Goal: Task Accomplishment & Management: Use online tool/utility

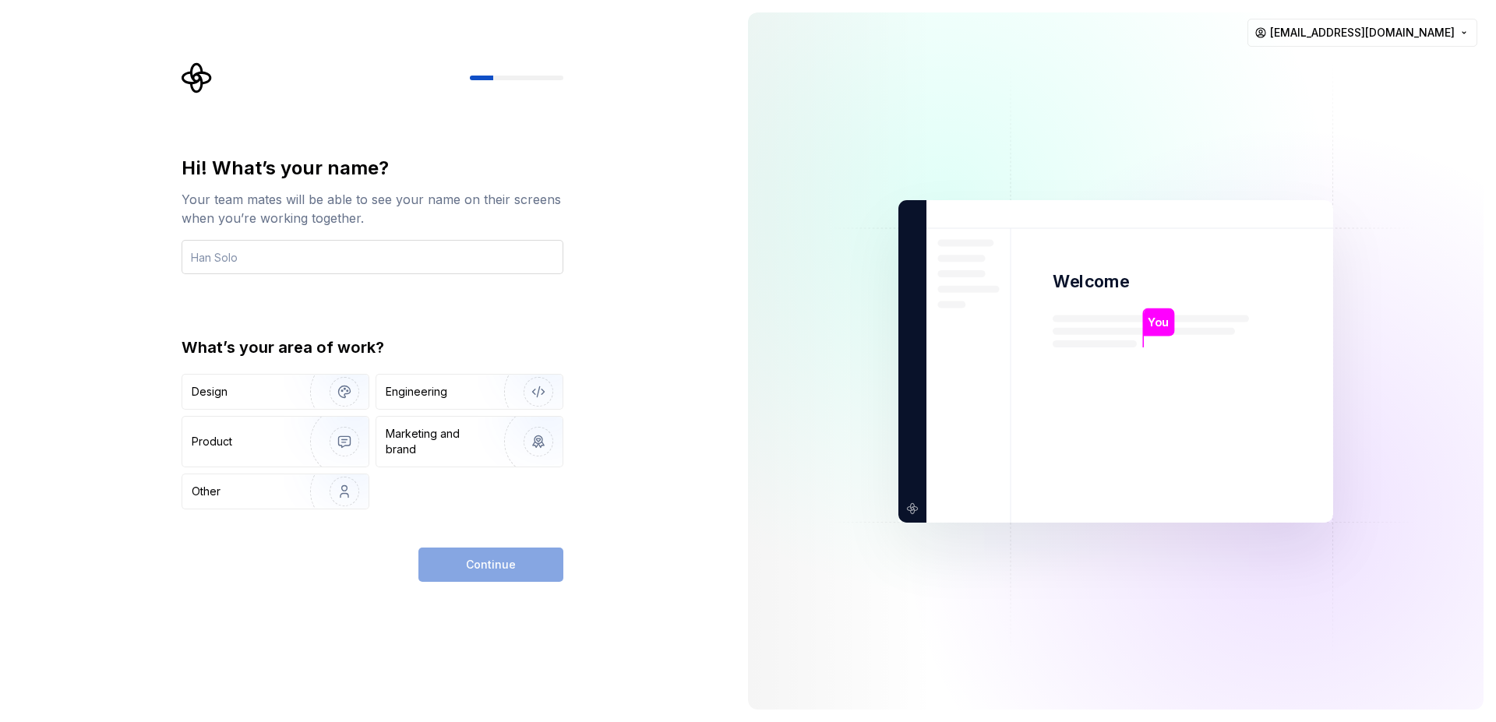
click at [380, 270] on input "text" at bounding box center [373, 257] width 382 height 34
type input "OTK"
click at [458, 390] on div "Engineering" at bounding box center [448, 392] width 124 height 16
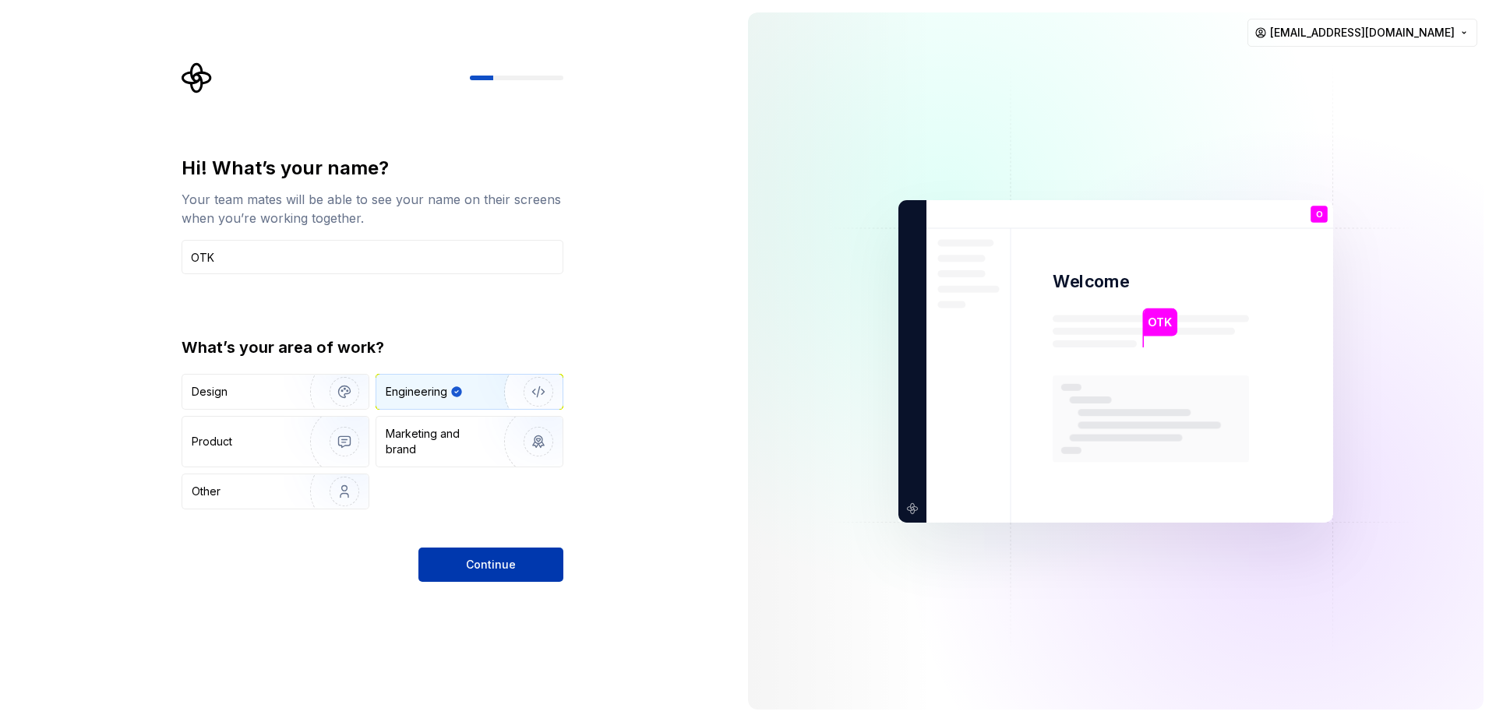
click at [530, 564] on button "Continue" at bounding box center [490, 565] width 145 height 34
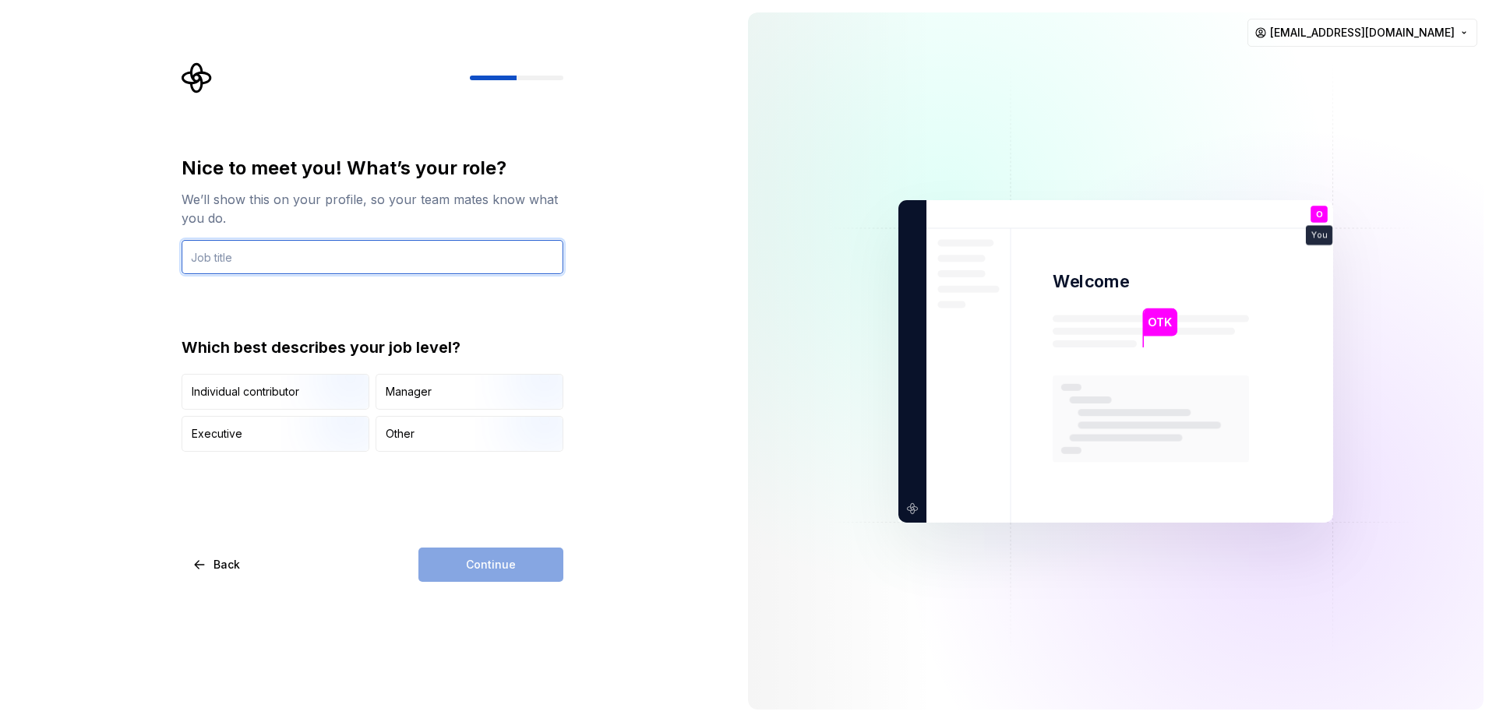
click at [351, 249] on input "text" at bounding box center [373, 257] width 382 height 34
type input "m"
type input "Mobile Developer"
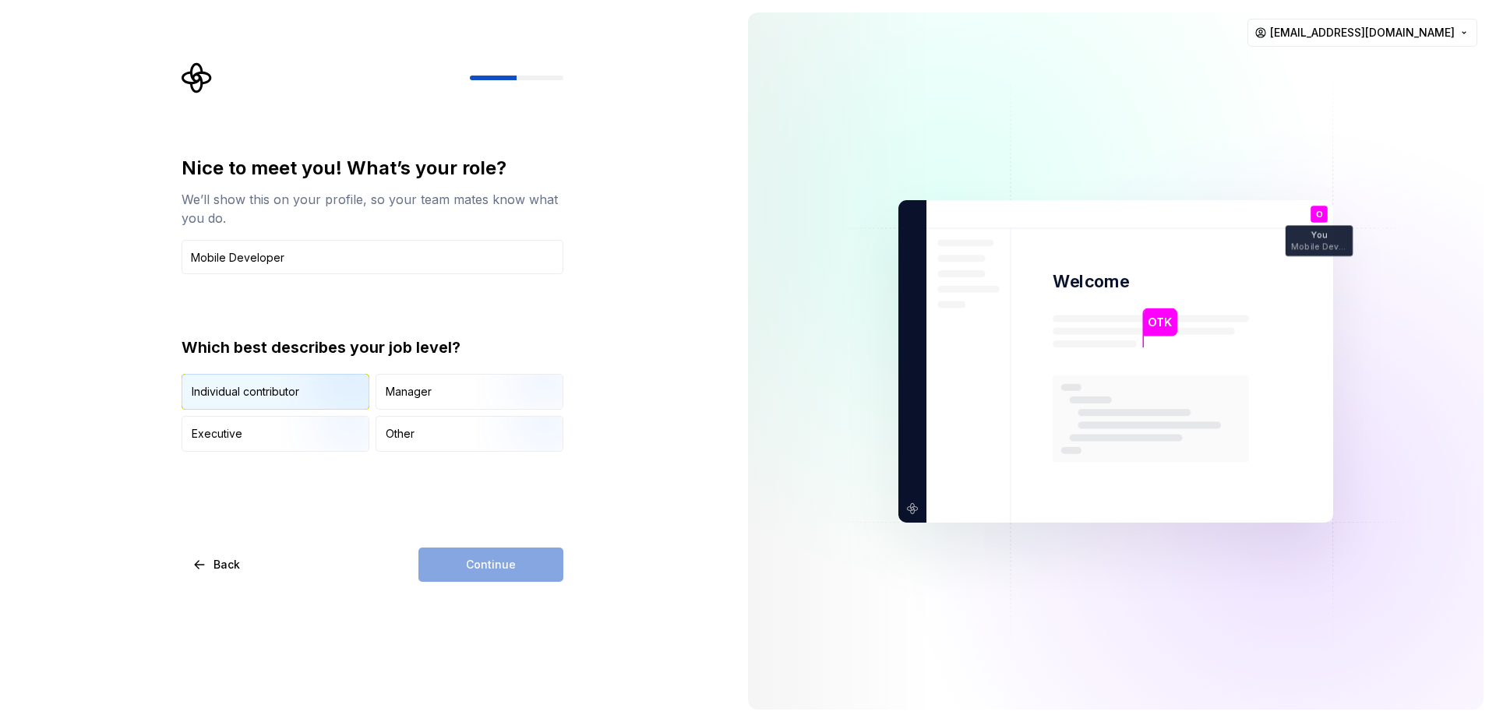
click at [306, 397] on img "button" at bounding box center [331, 411] width 100 height 104
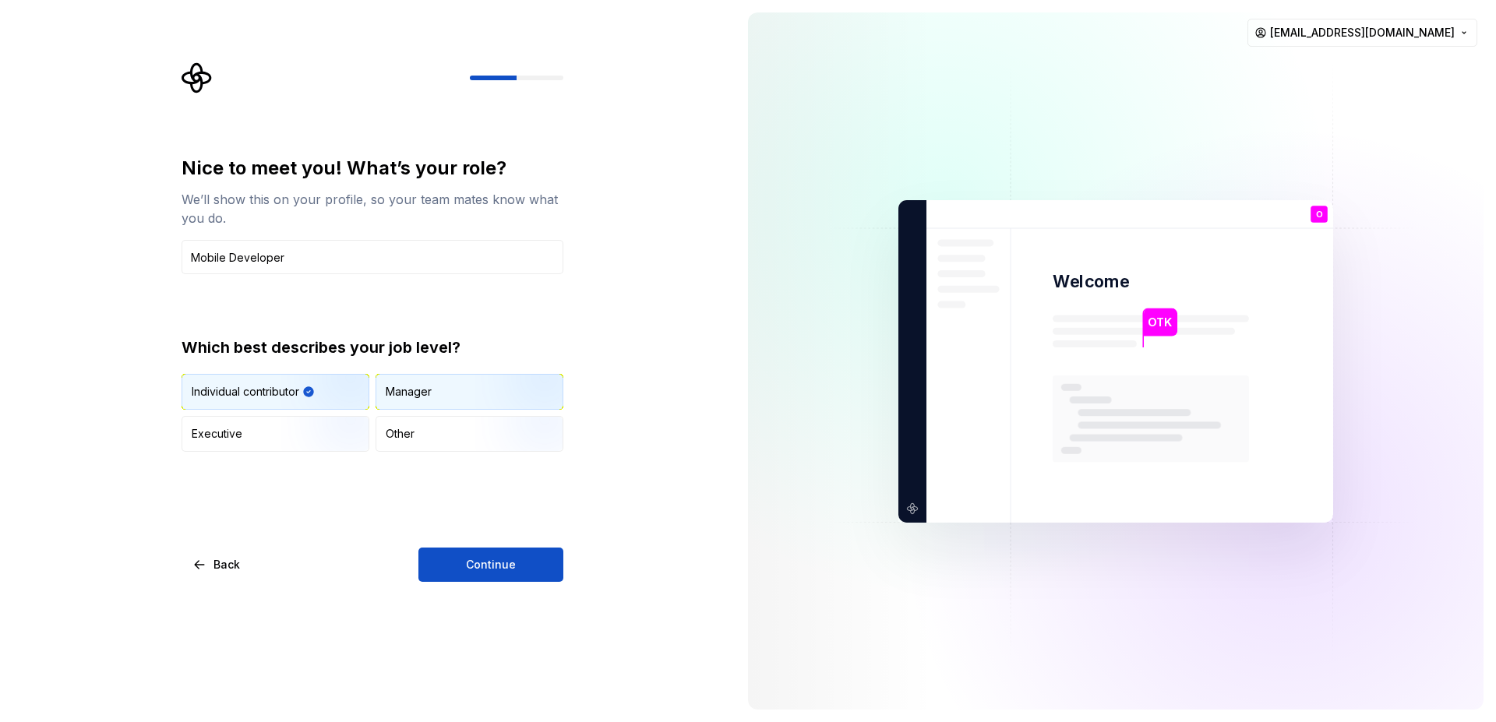
click at [425, 394] on div "Manager" at bounding box center [409, 392] width 46 height 16
click at [315, 397] on img "button" at bounding box center [331, 411] width 100 height 104
click at [496, 566] on span "Continue" at bounding box center [491, 565] width 50 height 16
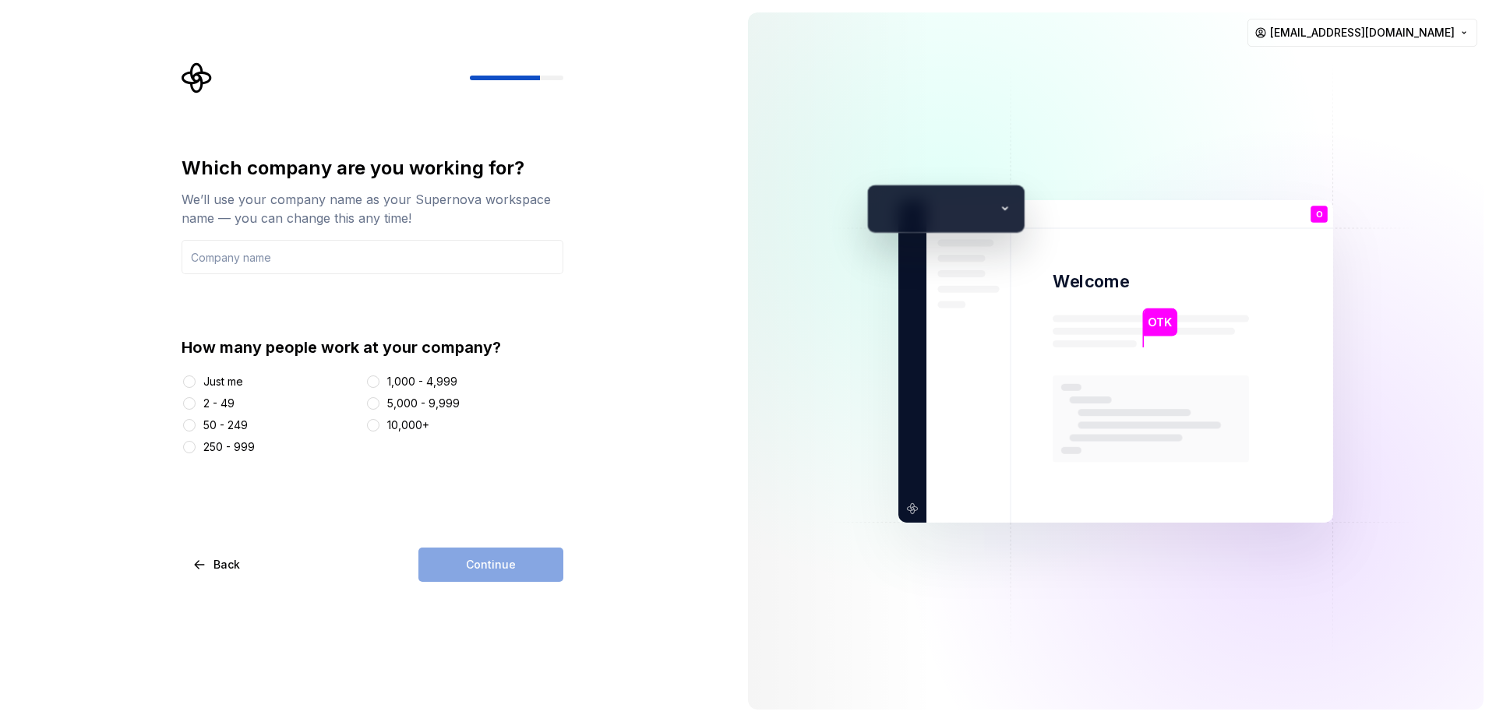
click at [213, 403] on div "2 - 49" at bounding box center [218, 404] width 31 height 16
click at [196, 403] on button "2 - 49" at bounding box center [189, 403] width 12 height 12
click at [288, 257] on input "text" at bounding box center [373, 257] width 382 height 34
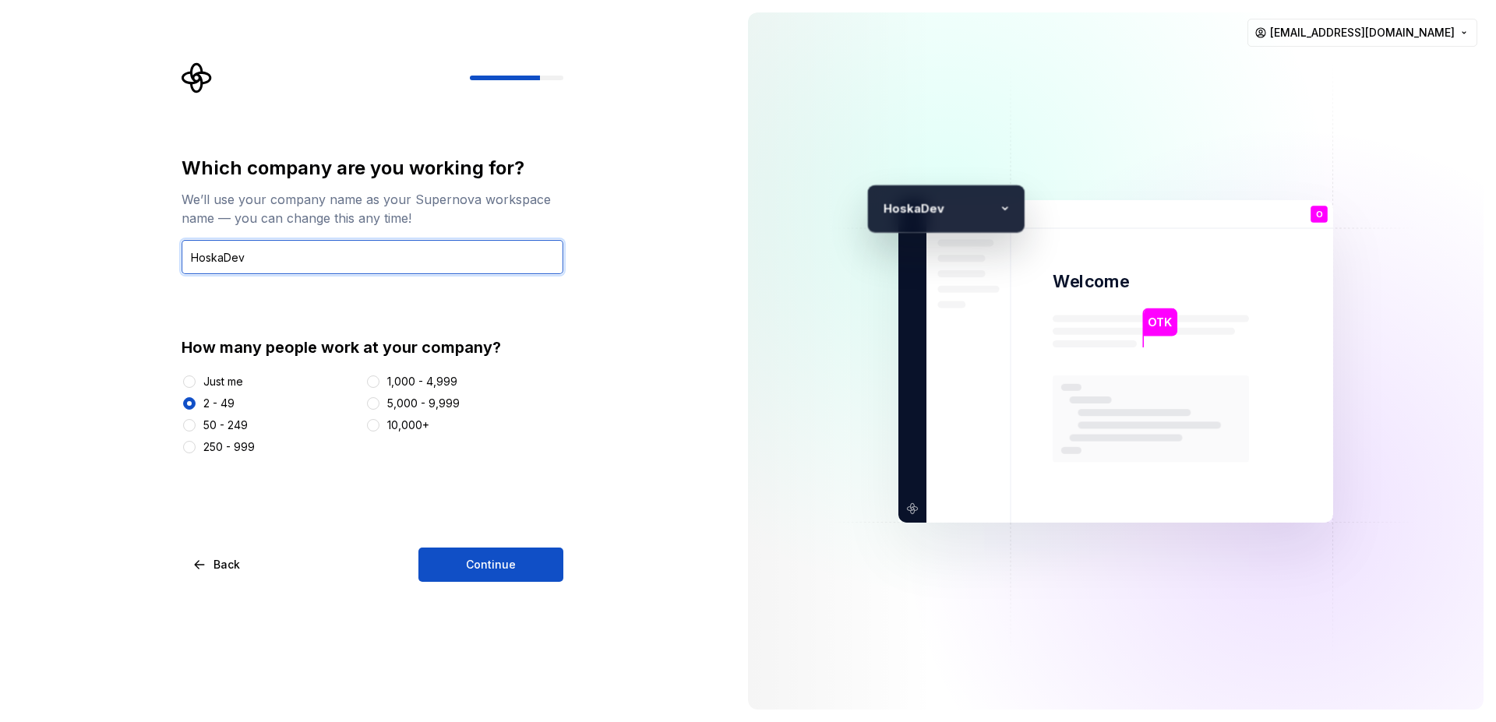
type input "HoskaDev"
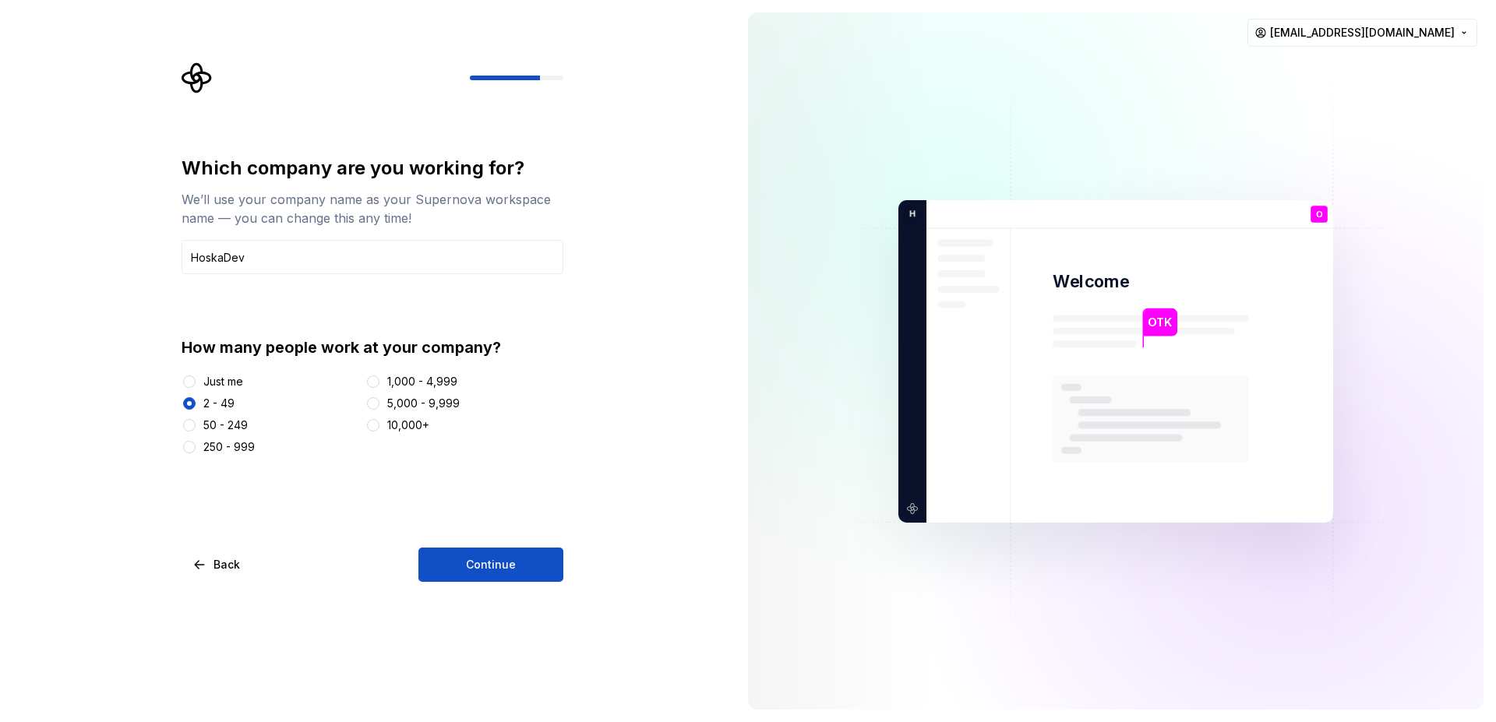
click at [234, 421] on div "50 - 249" at bounding box center [225, 426] width 44 height 16
click at [196, 421] on button "50 - 249" at bounding box center [189, 425] width 12 height 12
click at [485, 573] on button "Continue" at bounding box center [490, 565] width 145 height 34
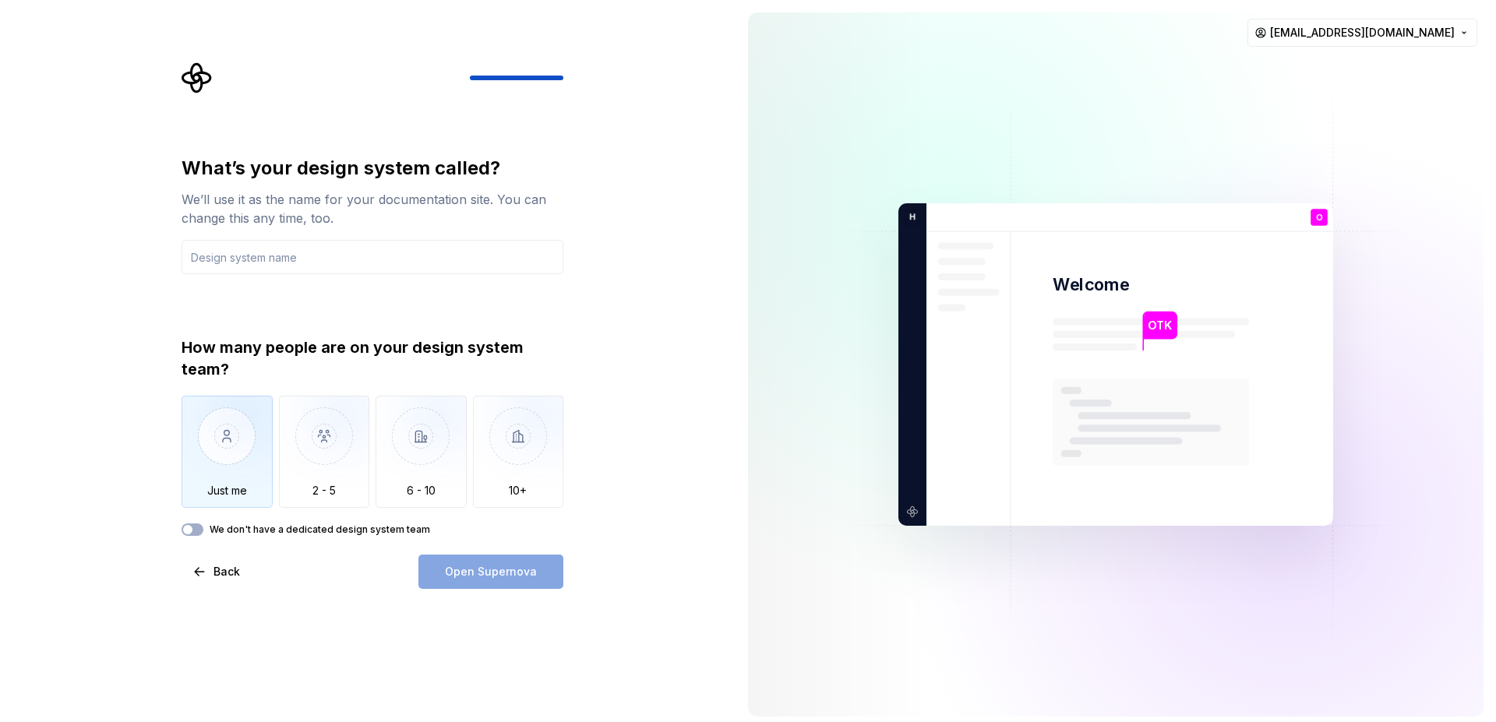
click at [192, 467] on img "button" at bounding box center [227, 448] width 91 height 104
click at [325, 262] on input "text" at bounding box center [373, 257] width 382 height 34
click at [334, 185] on div "What’s your design system called? We’ll use it as the name for your documentati…" at bounding box center [373, 192] width 382 height 72
click at [329, 175] on div "What’s your design system called?" at bounding box center [373, 168] width 382 height 25
click at [329, 176] on div "What’s your design system called?" at bounding box center [373, 168] width 382 height 25
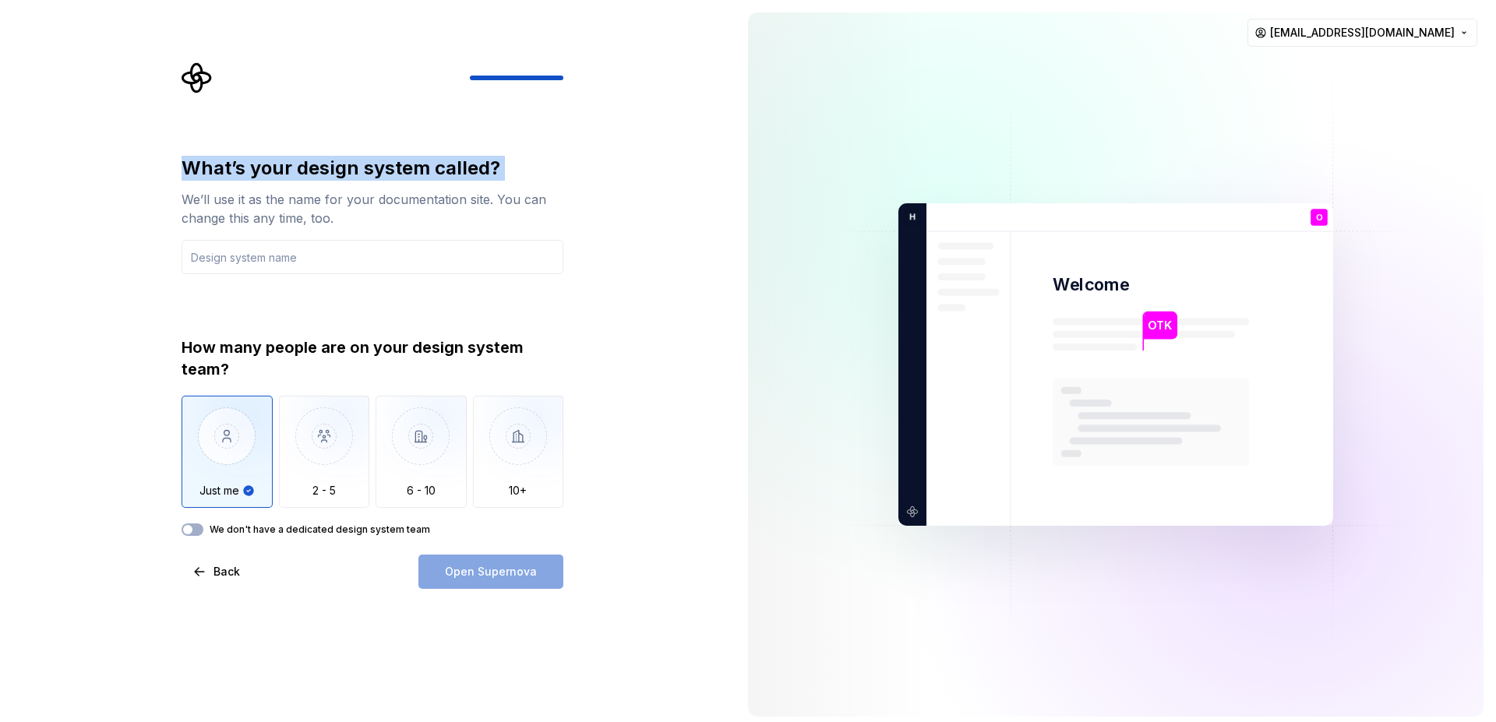
click at [327, 177] on div "What’s your design system called?" at bounding box center [373, 168] width 382 height 25
click at [304, 214] on div "We’ll use it as the name for your documentation site. You can change this any t…" at bounding box center [373, 208] width 382 height 37
click at [298, 214] on div "We’ll use it as the name for your documentation site. You can change this any t…" at bounding box center [373, 208] width 382 height 37
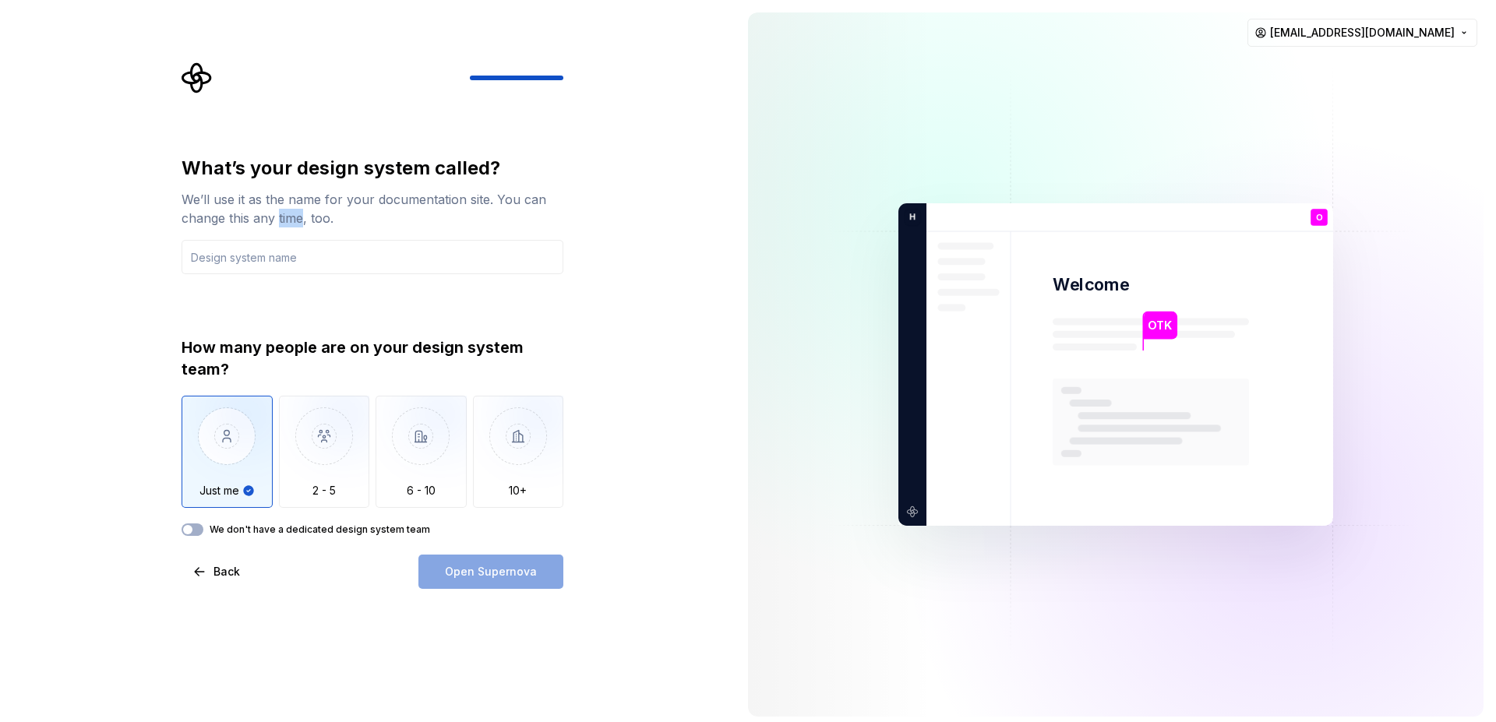
click at [298, 214] on div "We’ll use it as the name for your documentation site. You can change this any t…" at bounding box center [373, 208] width 382 height 37
click at [297, 214] on div "We’ll use it as the name for your documentation site. You can change this any t…" at bounding box center [373, 208] width 382 height 37
click at [269, 190] on div "We’ll use it as the name for your documentation site. You can change this any t…" at bounding box center [373, 208] width 382 height 37
click at [259, 170] on div at bounding box center [259, 170] width 0 height 0
click at [312, 721] on div at bounding box center [156, 729] width 312 height 0
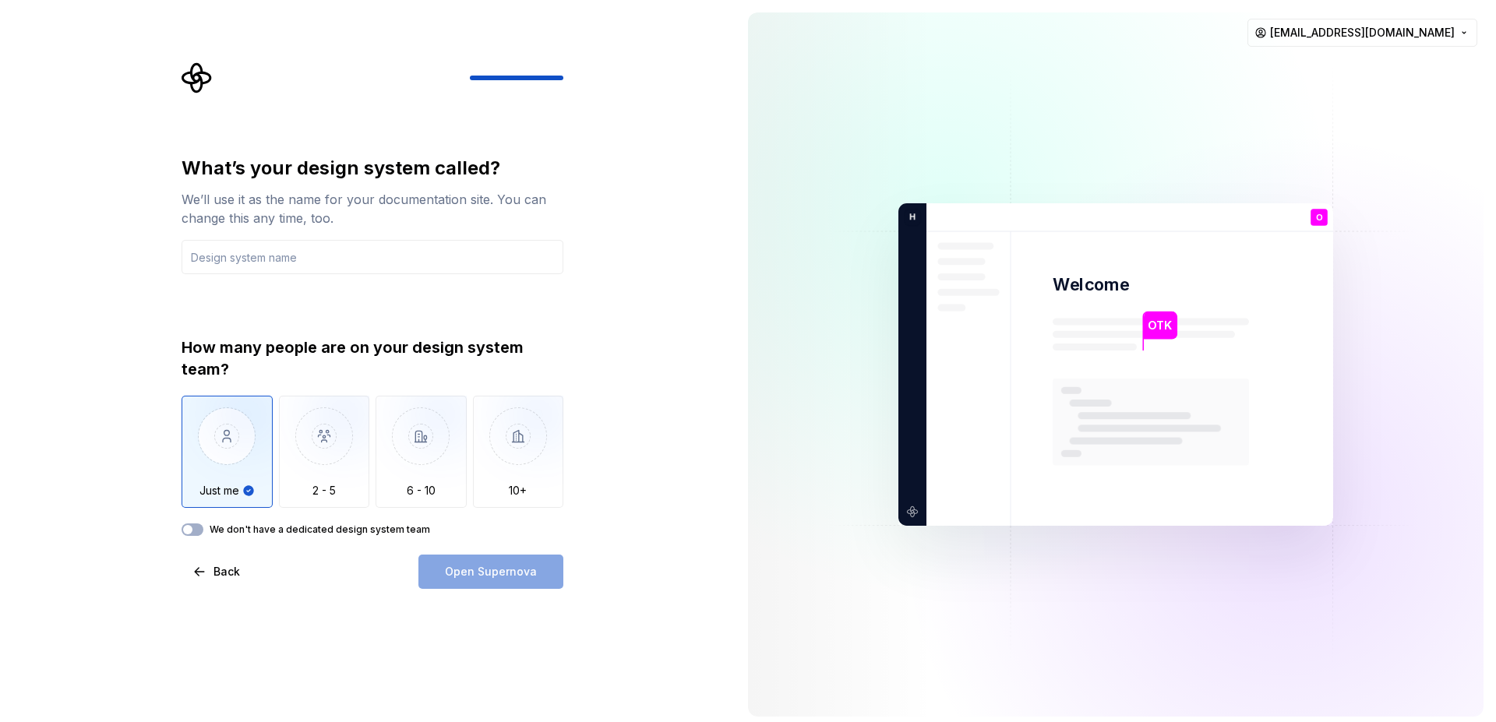
click at [438, 231] on div "What’s your design system called? We’ll use it as the name for your documentati…" at bounding box center [373, 215] width 382 height 118
click at [418, 257] on input "text" at bounding box center [373, 257] width 382 height 34
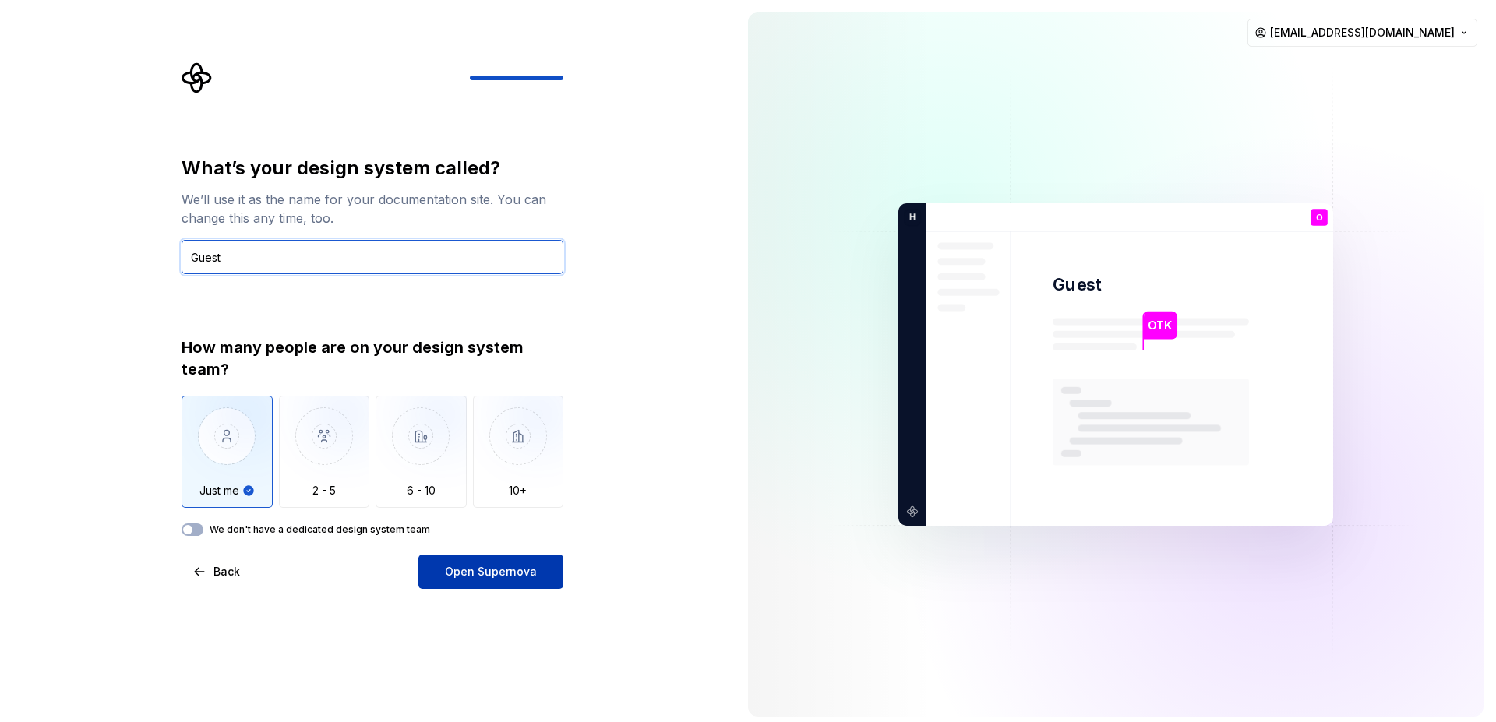
type input "Guest"
click at [459, 577] on span "Open Supernova" at bounding box center [491, 572] width 92 height 16
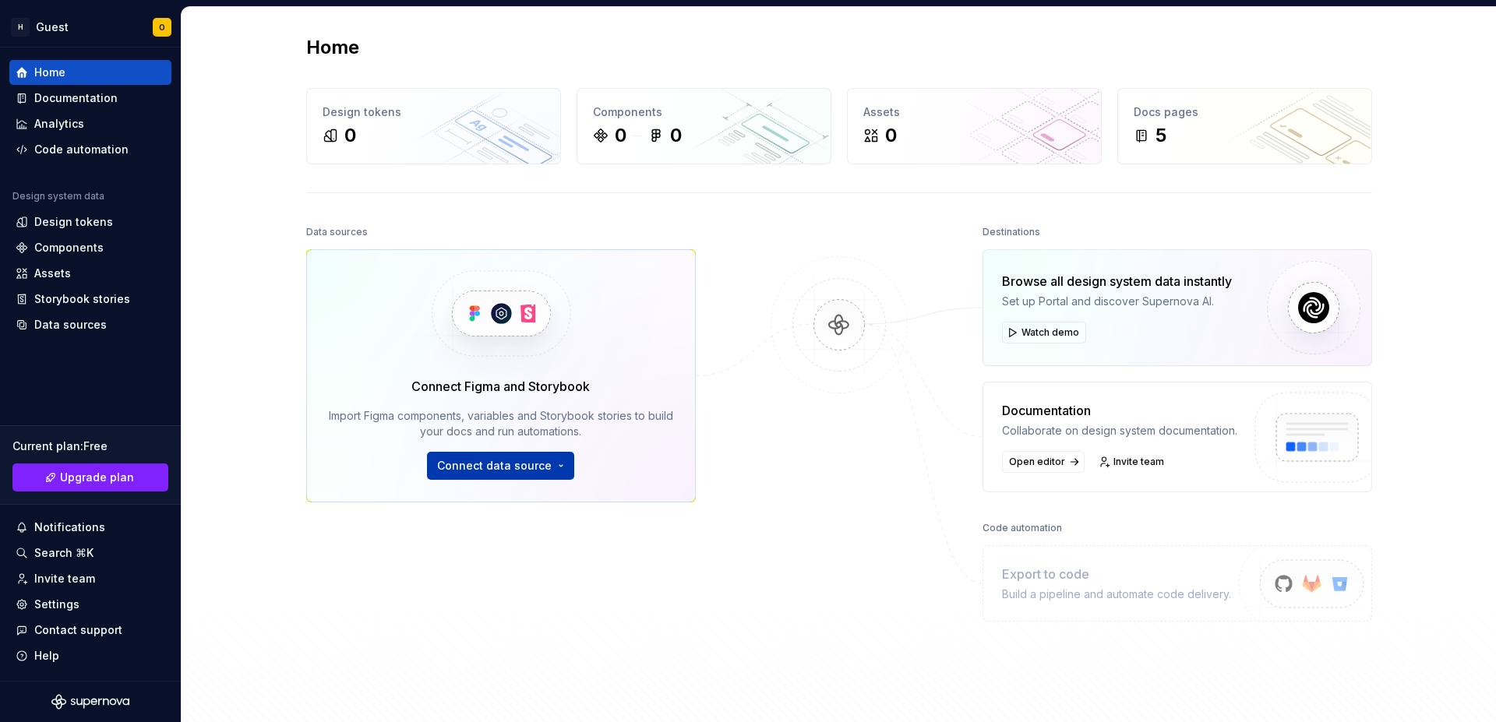
click at [539, 478] on button "Connect data source" at bounding box center [500, 466] width 147 height 28
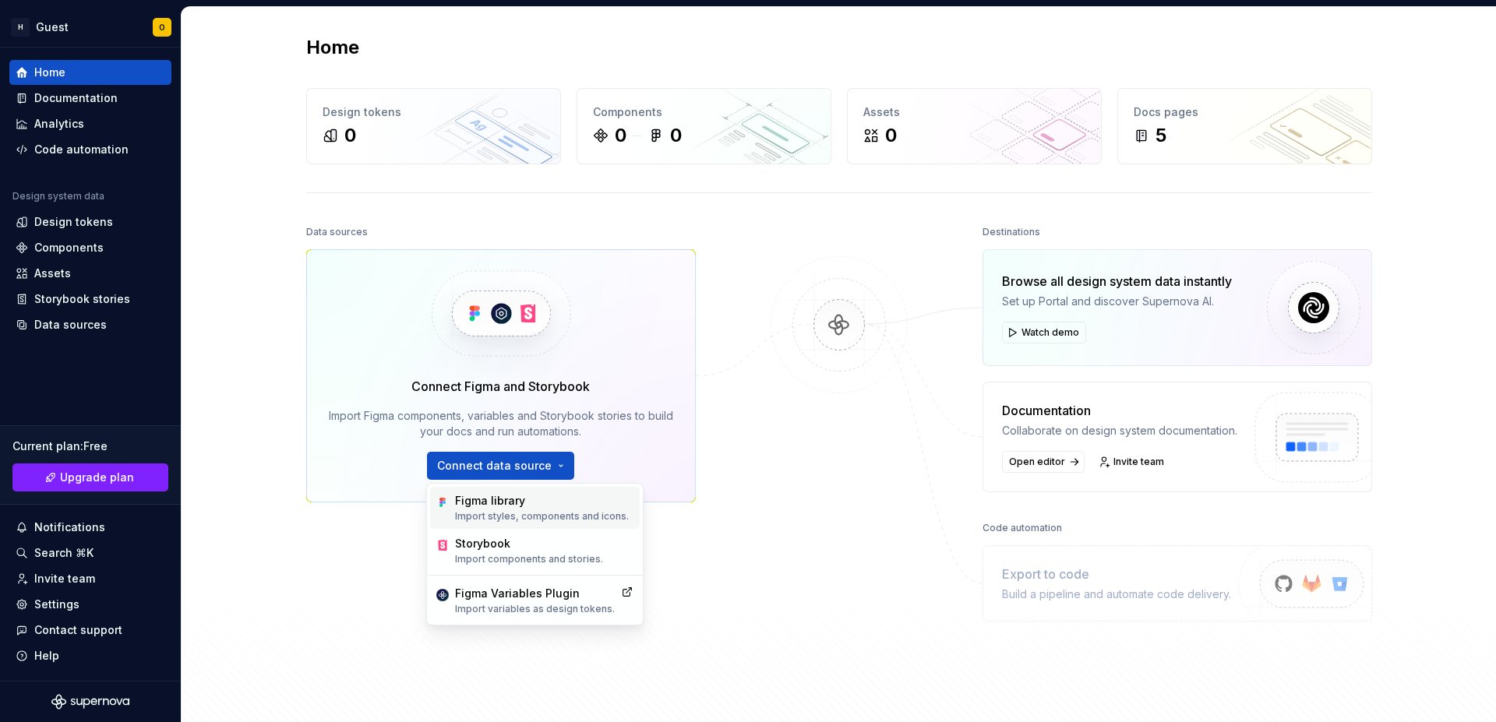
click at [542, 505] on div "Figma library" at bounding box center [542, 501] width 174 height 16
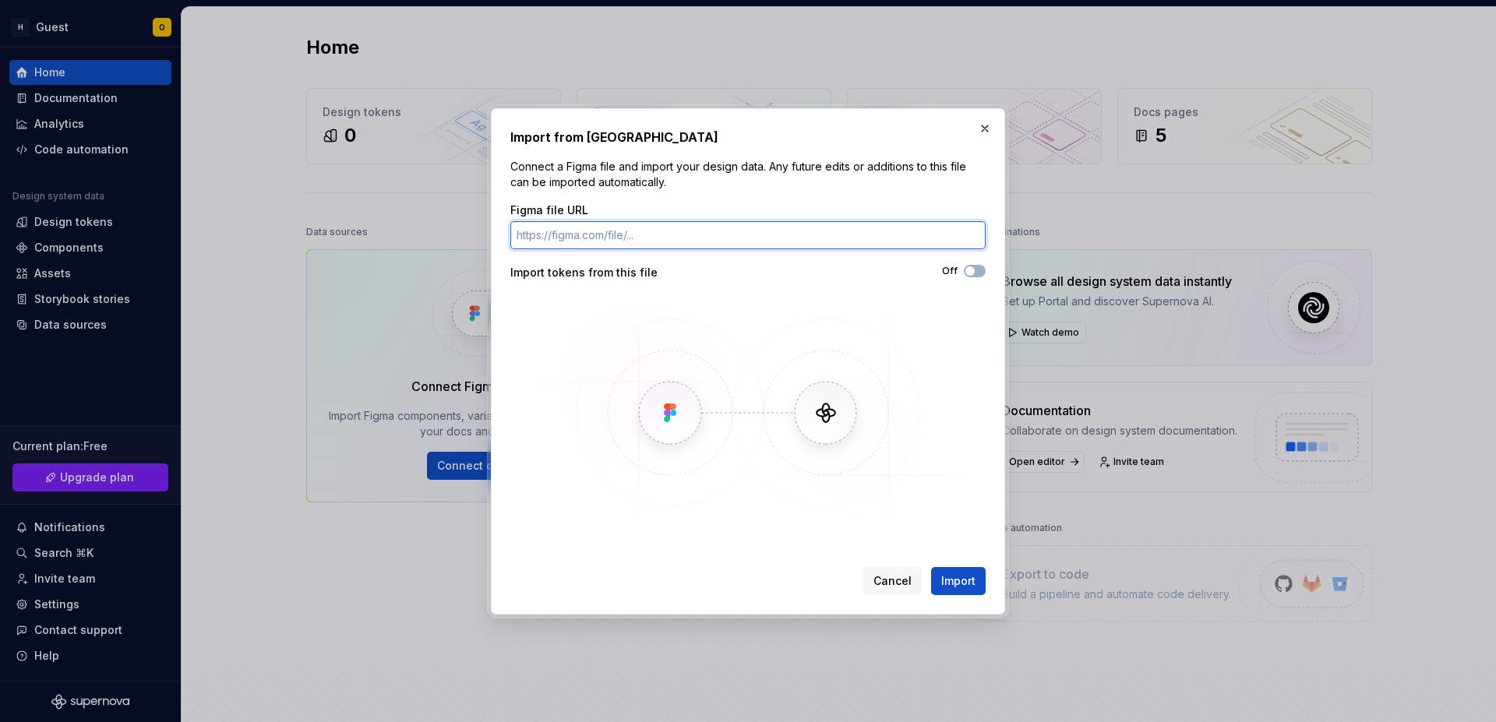
click at [750, 228] on input "Figma file URL" at bounding box center [747, 235] width 475 height 28
paste input "[URL][DOMAIN_NAME]"
type input "[URL][DOMAIN_NAME]"
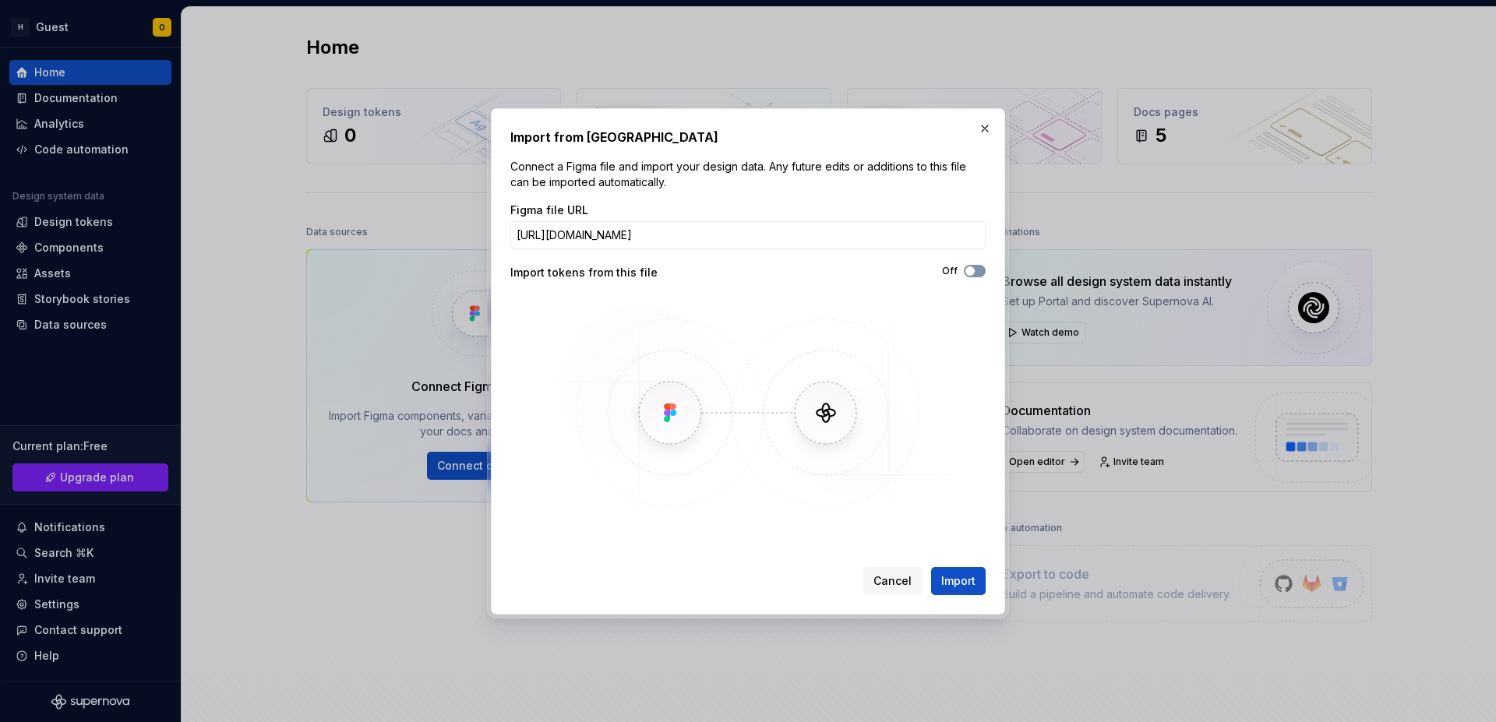
click at [977, 275] on button "Off" at bounding box center [975, 271] width 22 height 12
click at [964, 587] on span "Import" at bounding box center [958, 581] width 34 height 16
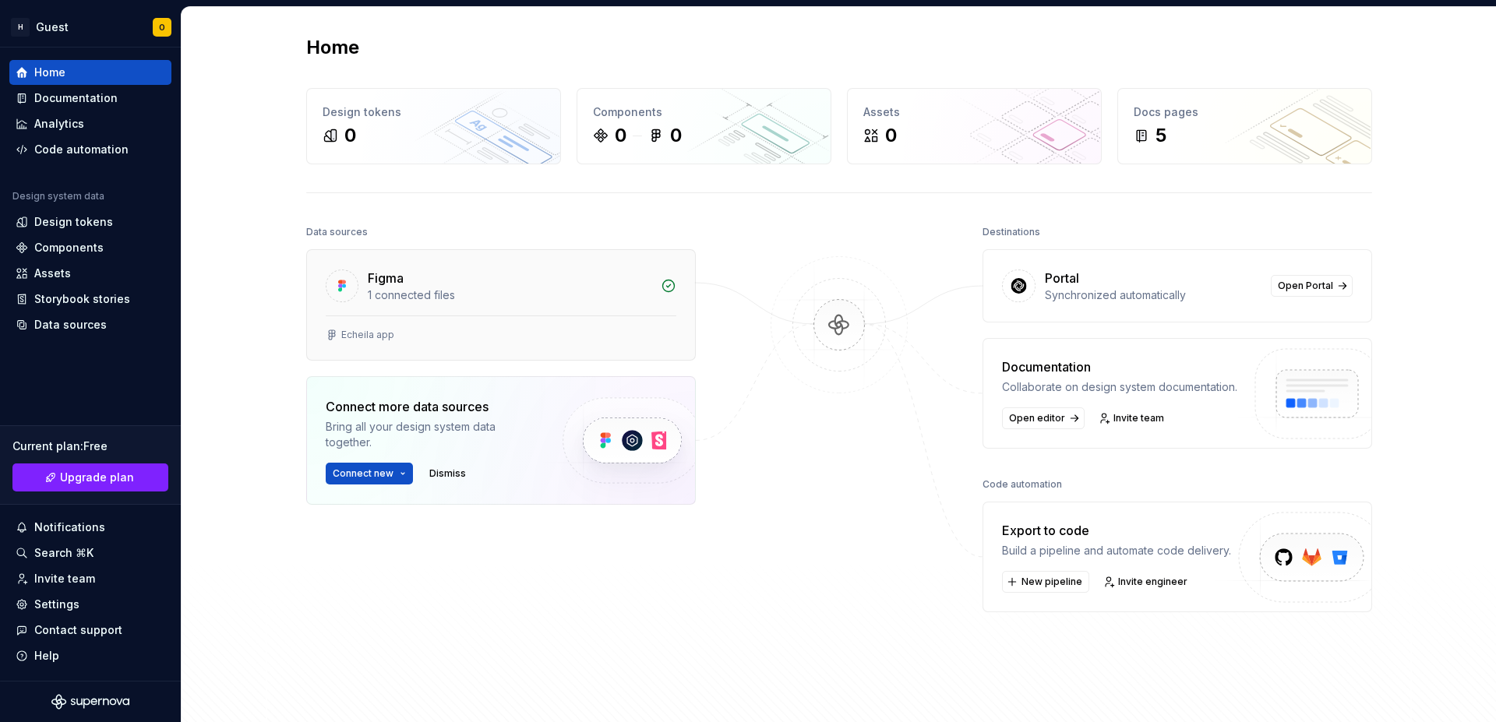
click at [517, 279] on div "Figma" at bounding box center [510, 278] width 284 height 19
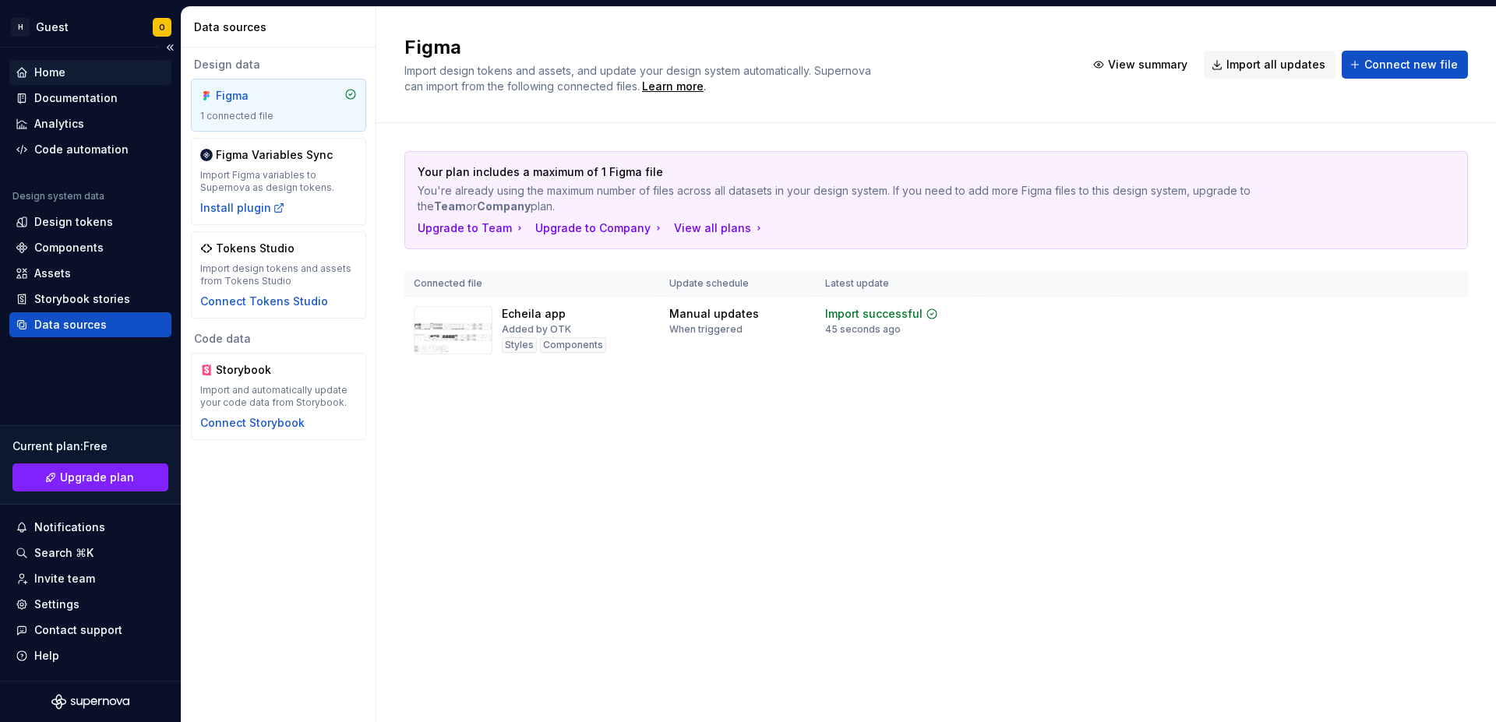
click at [74, 69] on div "Home" at bounding box center [91, 73] width 150 height 16
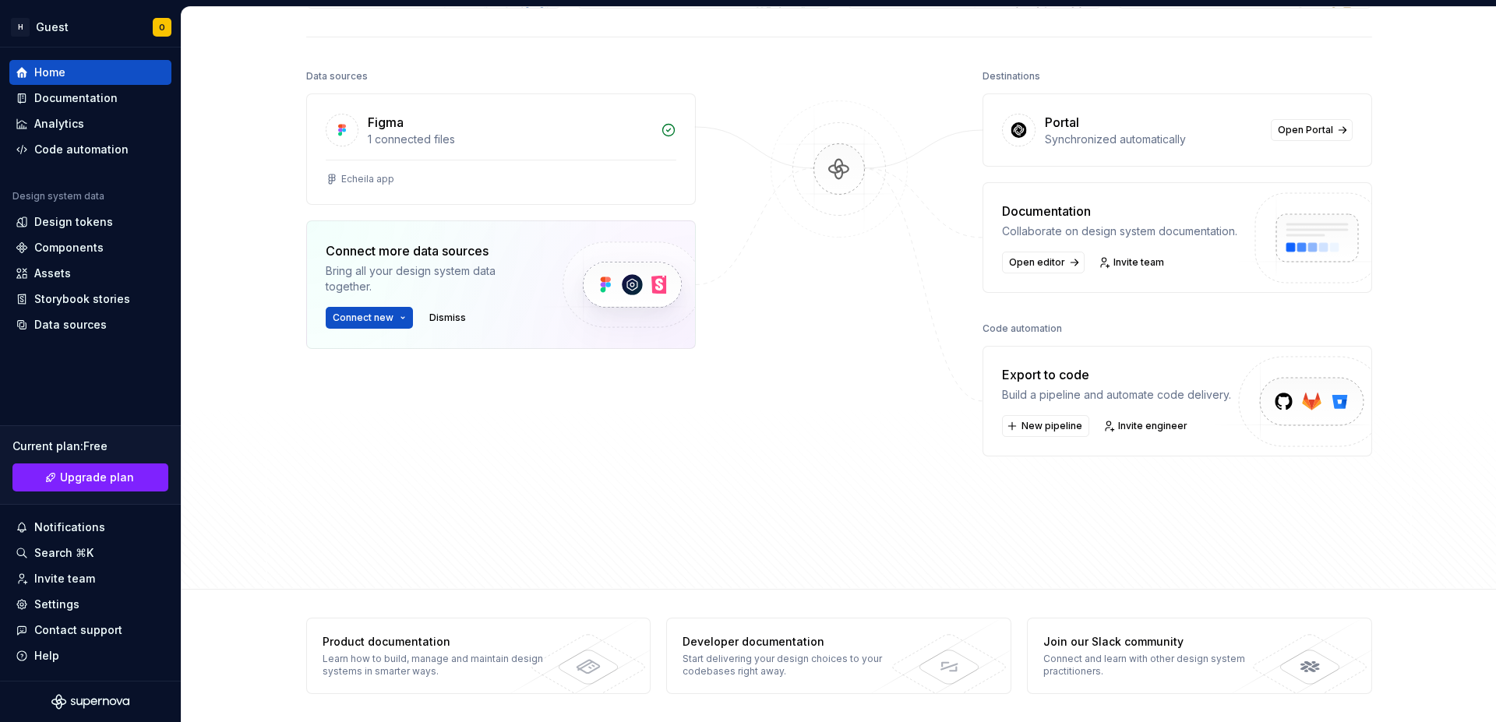
scroll to position [62, 0]
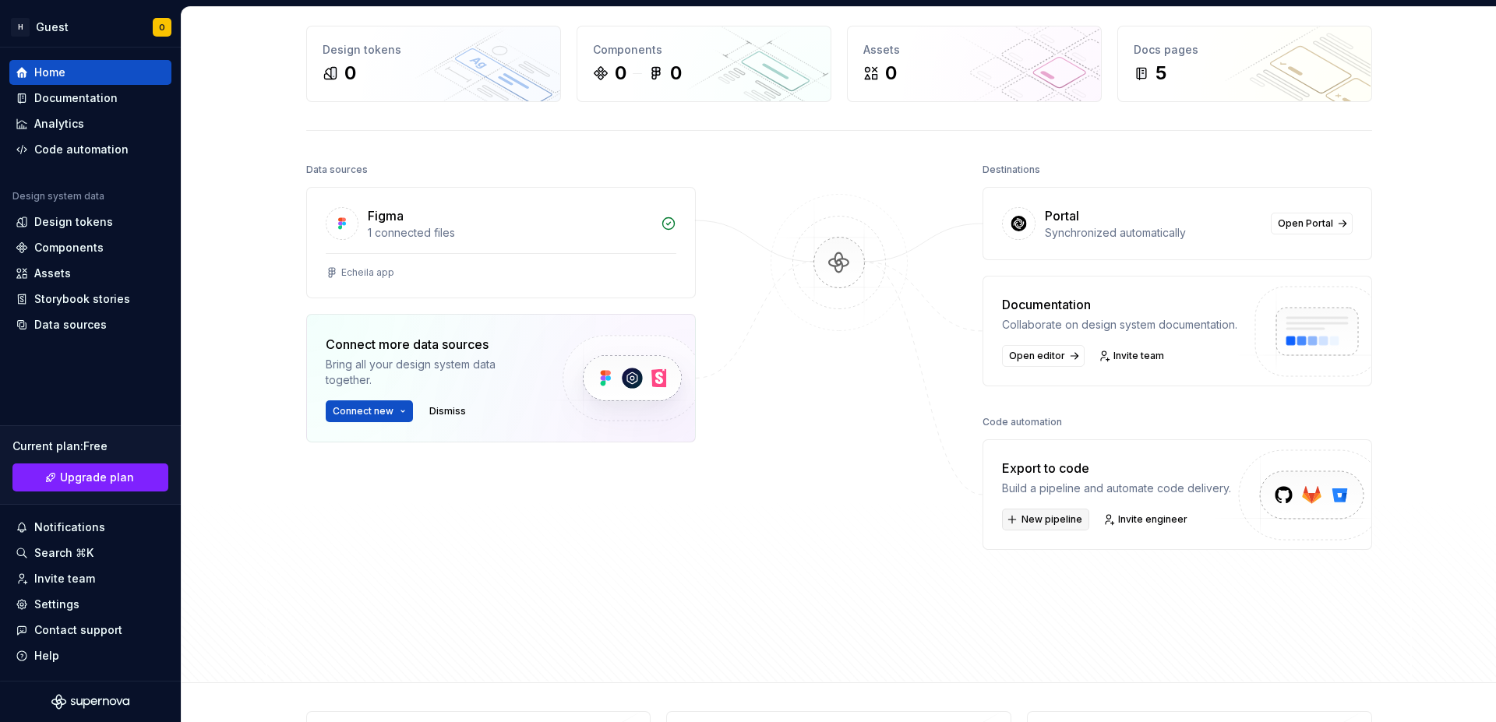
click at [1041, 520] on span "New pipeline" at bounding box center [1051, 519] width 61 height 12
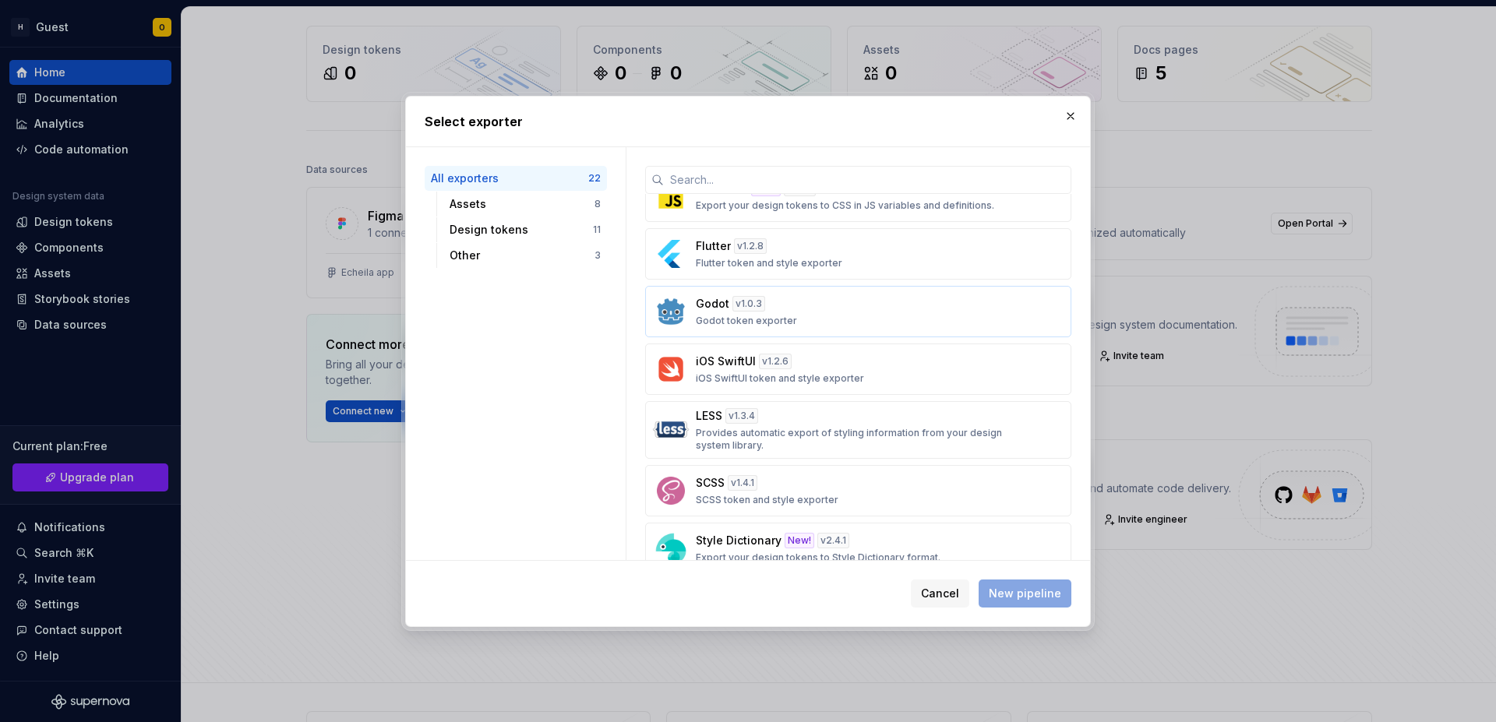
scroll to position [547, 0]
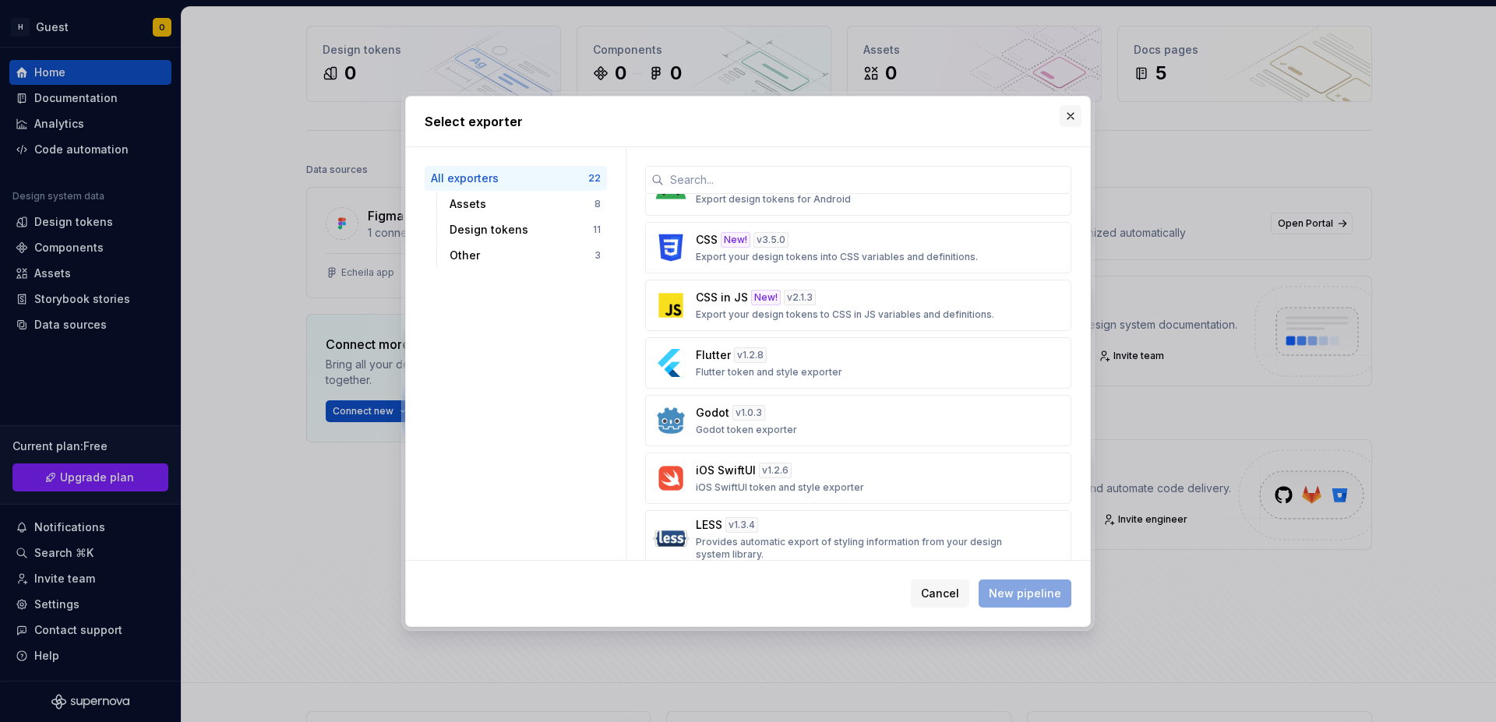
click at [1071, 120] on button "button" at bounding box center [1071, 116] width 22 height 22
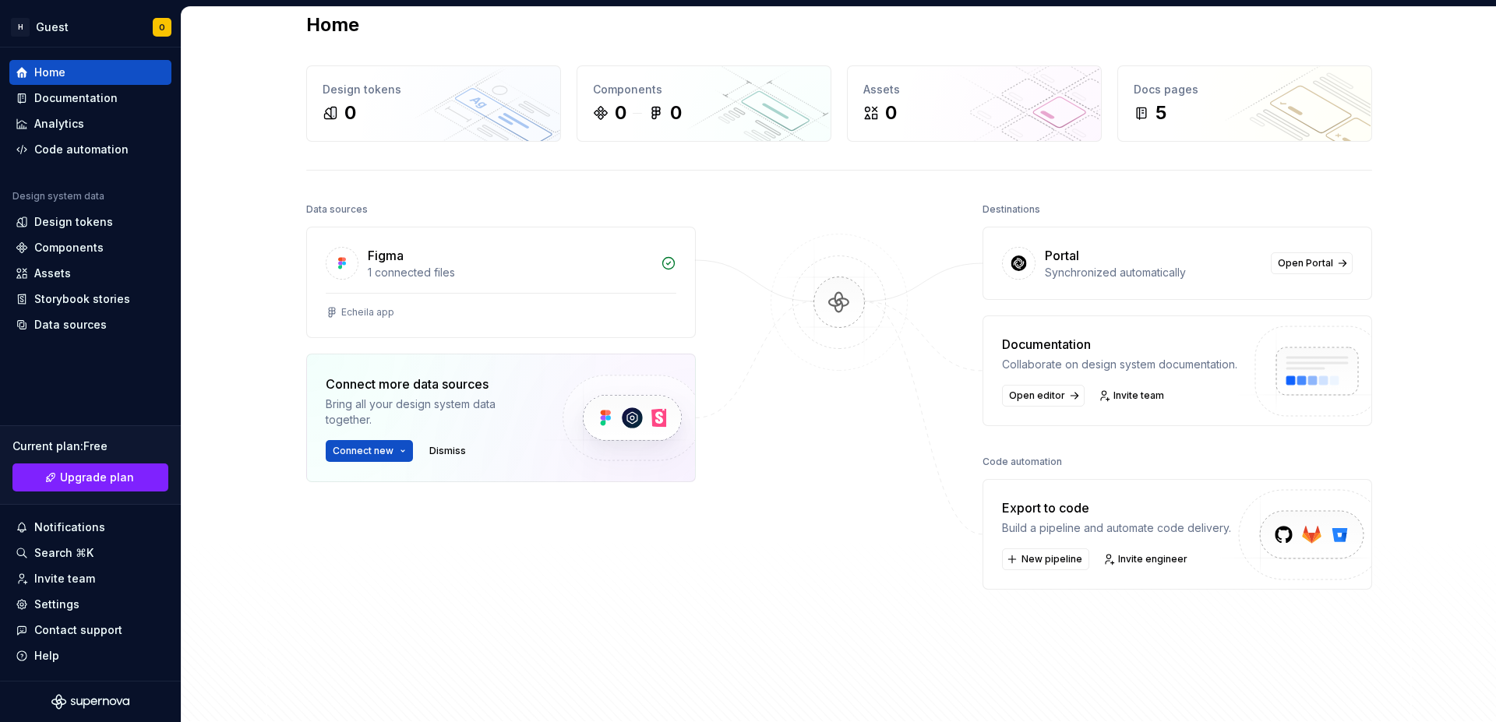
scroll to position [0, 0]
